Goal: Find specific page/section: Find specific page/section

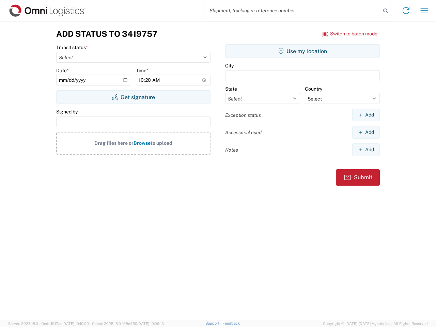
click at [293, 11] on input "search" at bounding box center [292, 10] width 177 height 13
click at [386, 11] on icon at bounding box center [386, 11] width 10 height 10
click at [406, 11] on icon at bounding box center [406, 10] width 11 height 11
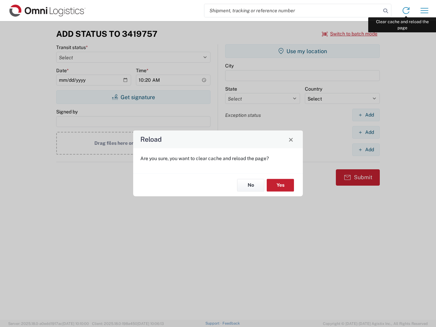
click at [425, 11] on div "Reload Are you sure, you want to clear cache and reload the page? No Yes" at bounding box center [218, 163] width 436 height 327
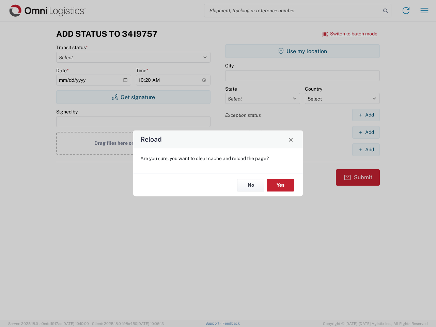
click at [350, 34] on div "Reload Are you sure, you want to clear cache and reload the page? No Yes" at bounding box center [218, 163] width 436 height 327
click at [133, 97] on div "Reload Are you sure, you want to clear cache and reload the page? No Yes" at bounding box center [218, 163] width 436 height 327
click at [303, 51] on div "Reload Are you sure, you want to clear cache and reload the page? No Yes" at bounding box center [218, 163] width 436 height 327
click at [366, 115] on div "Reload Are you sure, you want to clear cache and reload the page? No Yes" at bounding box center [218, 163] width 436 height 327
click at [366, 132] on div "Reload Are you sure, you want to clear cache and reload the page? No Yes" at bounding box center [218, 163] width 436 height 327
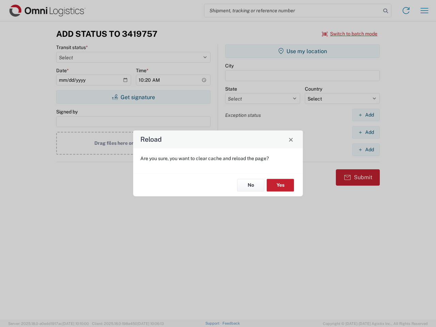
click at [366, 150] on div "Reload Are you sure, you want to clear cache and reload the page? No Yes" at bounding box center [218, 163] width 436 height 327
